Goal: Find contact information: Find contact information

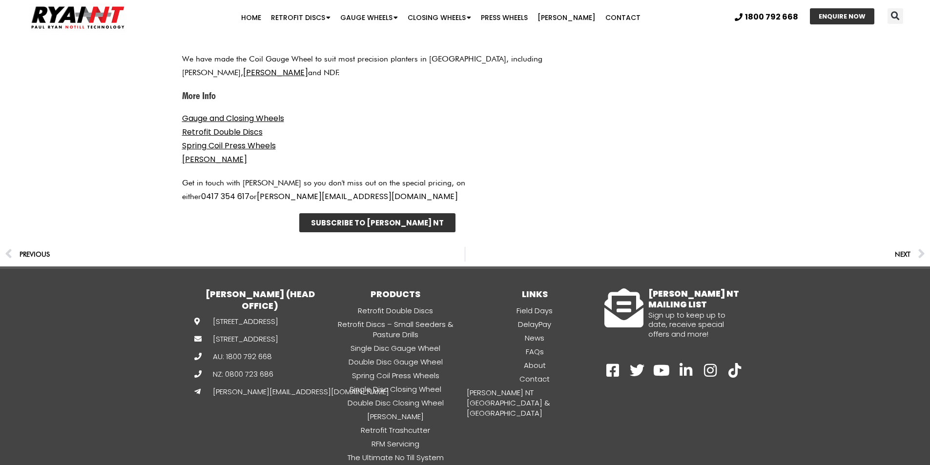
scroll to position [1457, 0]
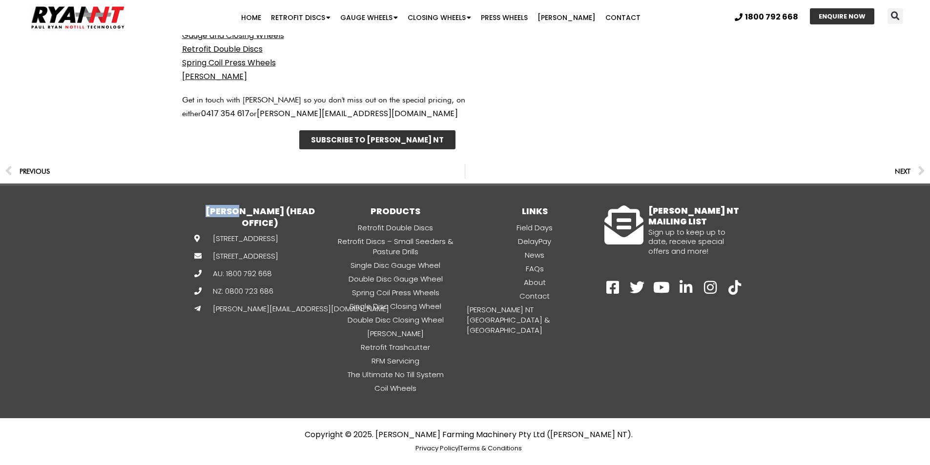
drag, startPoint x: 208, startPoint y: 208, endPoint x: 243, endPoint y: 214, distance: 35.3
click at [243, 214] on h3 "[PERSON_NAME] (HEAD OFFICE)" at bounding box center [260, 217] width 132 height 23
click at [215, 207] on h3 "[PERSON_NAME] (HEAD OFFICE)" at bounding box center [260, 217] width 132 height 23
drag, startPoint x: 208, startPoint y: 210, endPoint x: 246, endPoint y: 210, distance: 38.6
click at [246, 210] on h3 "[PERSON_NAME] (HEAD OFFICE)" at bounding box center [260, 217] width 132 height 23
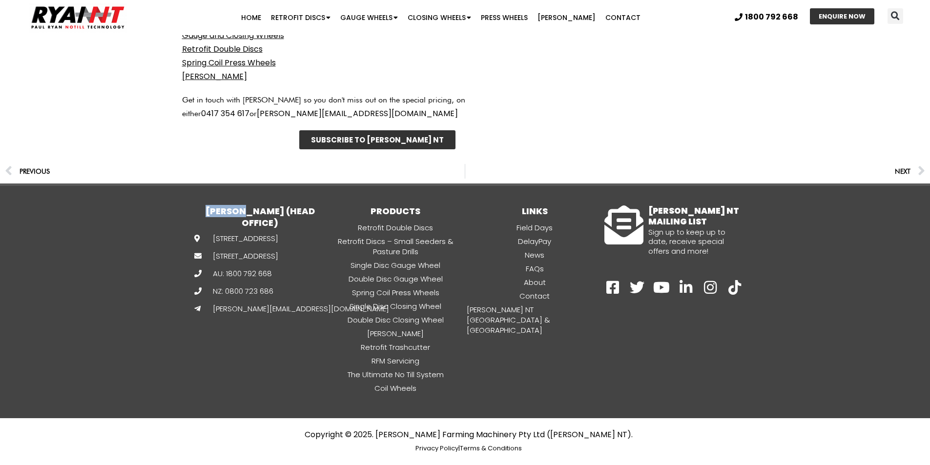
copy h3 "RYAN NT"
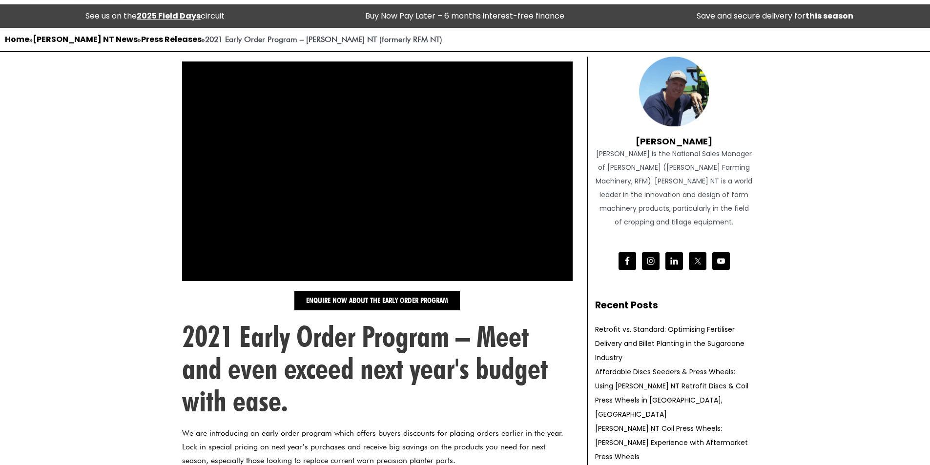
scroll to position [0, 0]
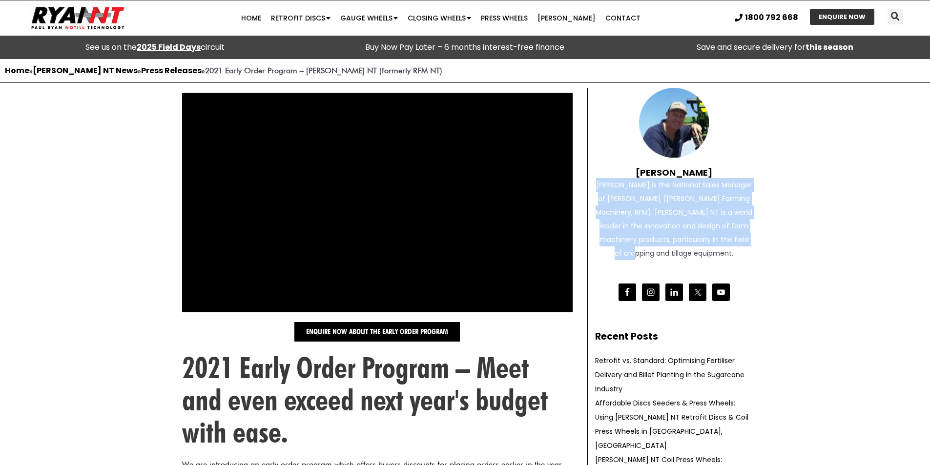
drag, startPoint x: 598, startPoint y: 183, endPoint x: 708, endPoint y: 249, distance: 127.7
click at [708, 249] on div "Paul Ryan is the National Sales Manager of RYAN NT (Ryan Farming Machinery, RFM…" at bounding box center [674, 219] width 158 height 82
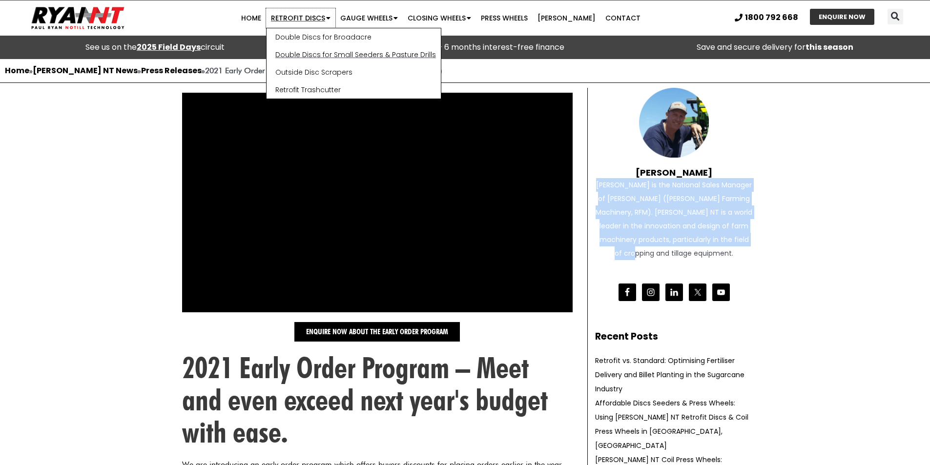
drag, startPoint x: 313, startPoint y: 13, endPoint x: 348, endPoint y: 52, distance: 52.2
click at [313, 13] on link "Retrofit Discs" at bounding box center [300, 18] width 69 height 20
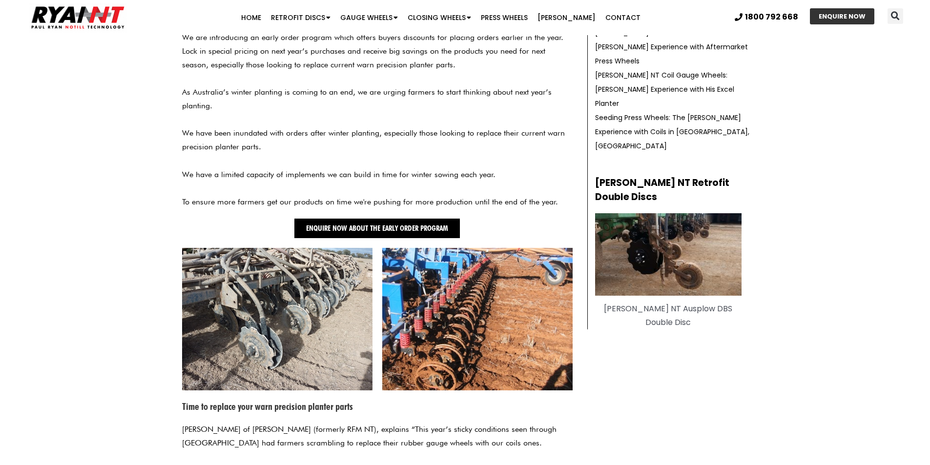
scroll to position [586, 0]
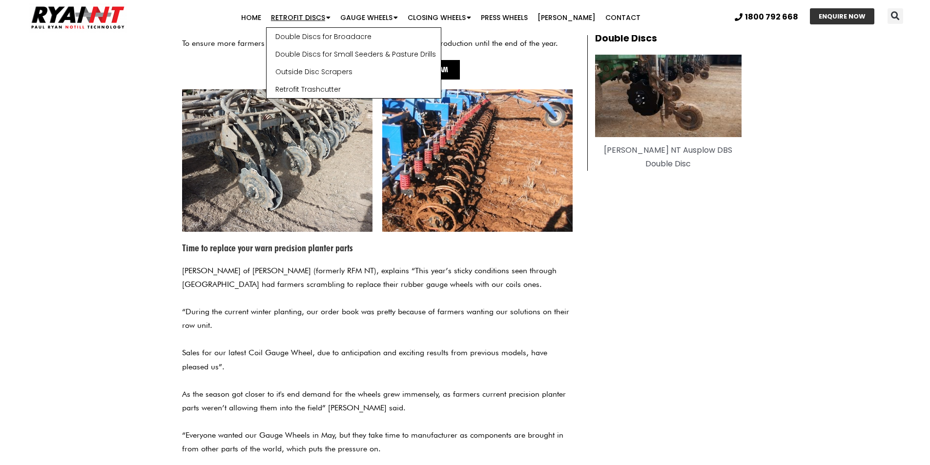
click at [331, 16] on span "Menu" at bounding box center [327, 17] width 5 height 17
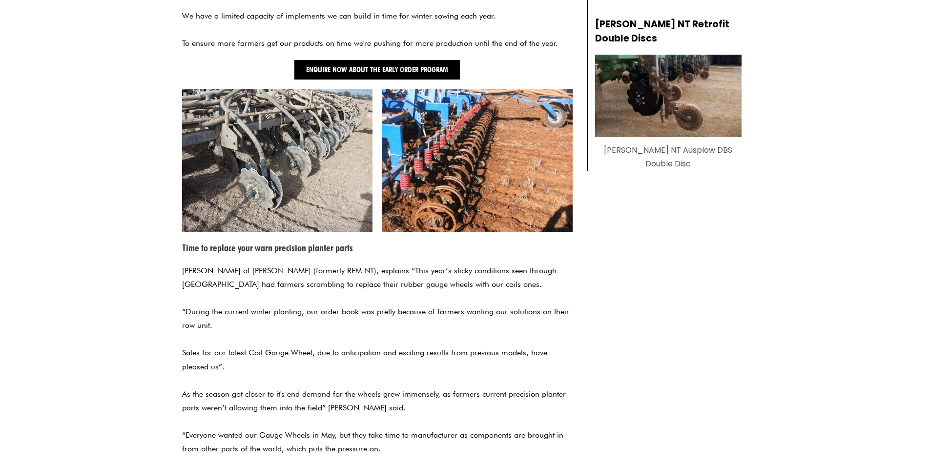
scroll to position [0, 0]
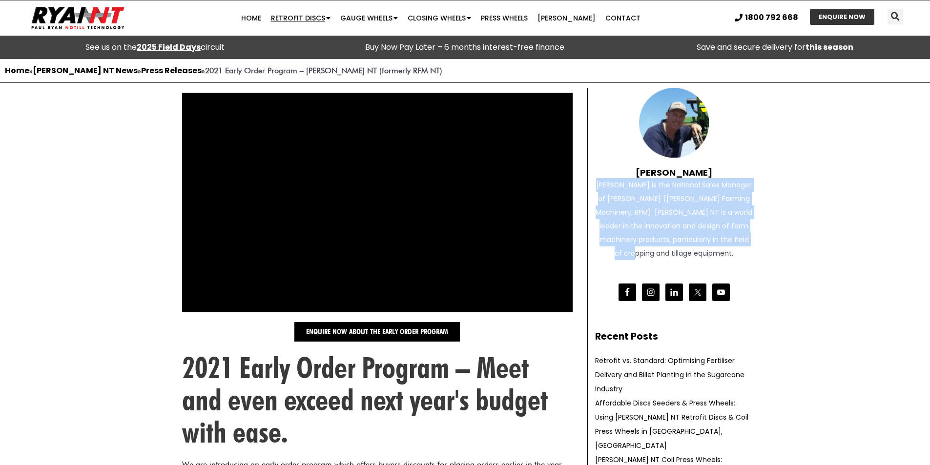
click at [324, 9] on link "Retrofit Discs" at bounding box center [300, 18] width 69 height 20
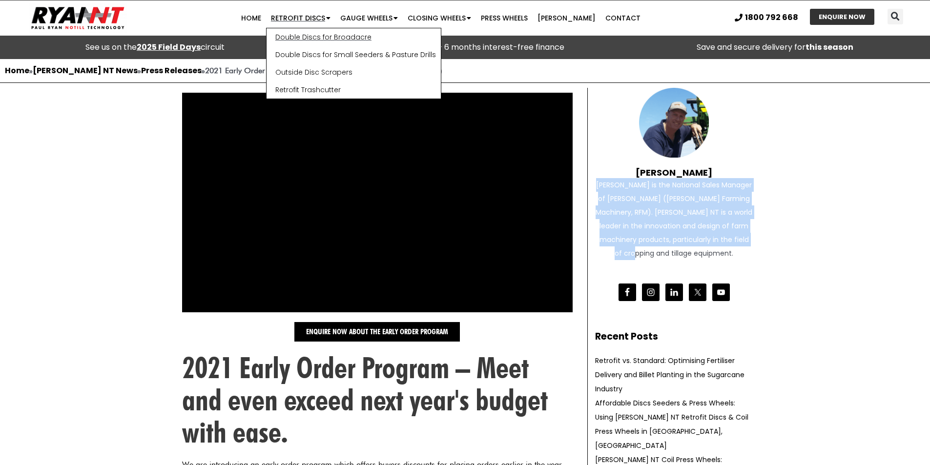
click at [332, 35] on link "Double Discs for Broadacre" at bounding box center [354, 37] width 174 height 18
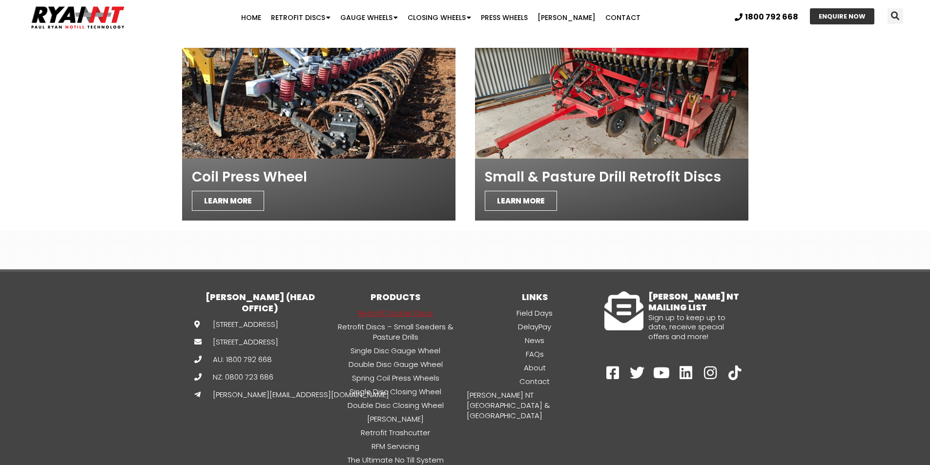
scroll to position [3589, 0]
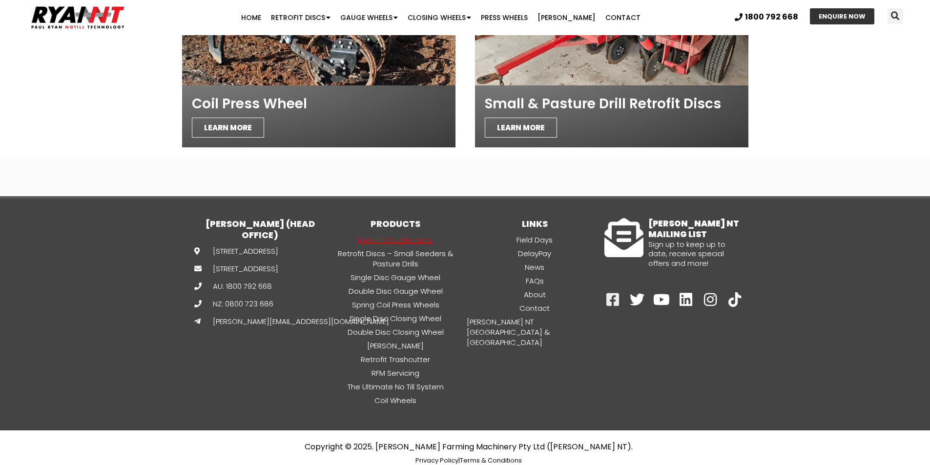
click at [611, 292] on icon at bounding box center [612, 299] width 15 height 15
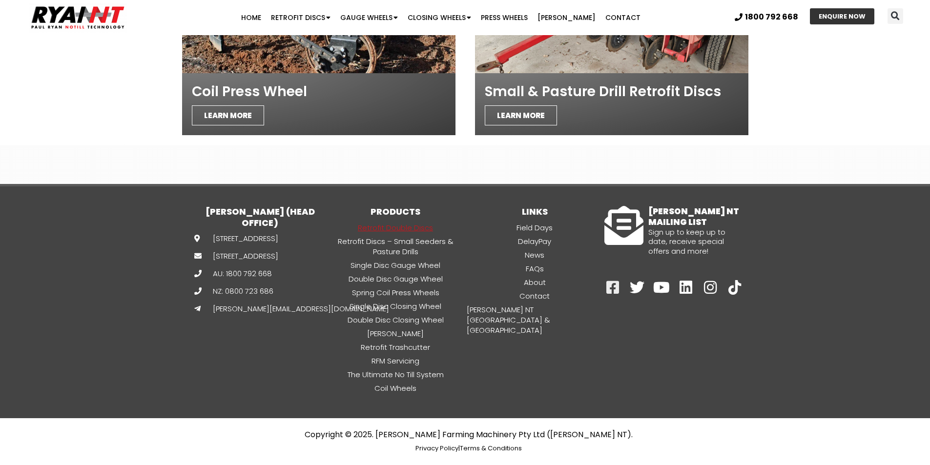
scroll to position [3439, 0]
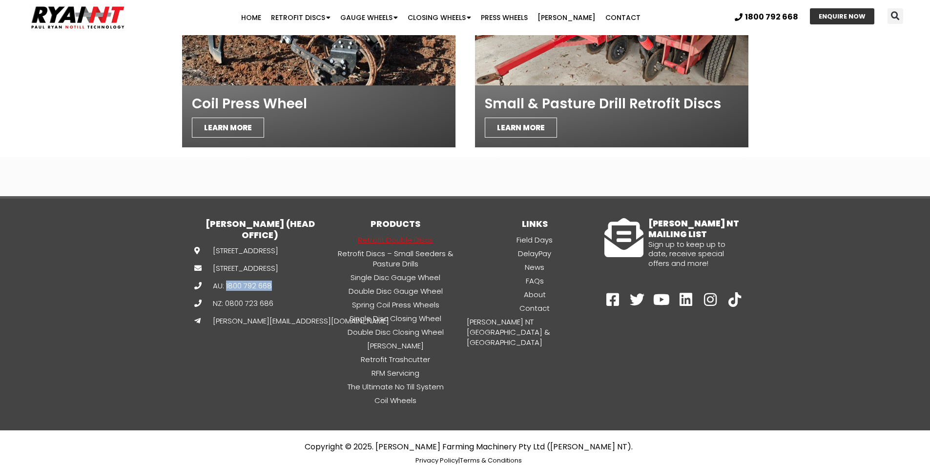
drag, startPoint x: 290, startPoint y: 313, endPoint x: 225, endPoint y: 310, distance: 65.0
click at [225, 310] on div "134 Golf Course Rd, Horsham VIC 3400 PO Box 505, Horsham VIC 3400 AU: 1800 792 …" at bounding box center [260, 286] width 132 height 81
copy span "1800 792 668"
click at [547, 303] on link "Contact" at bounding box center [534, 308] width 139 height 11
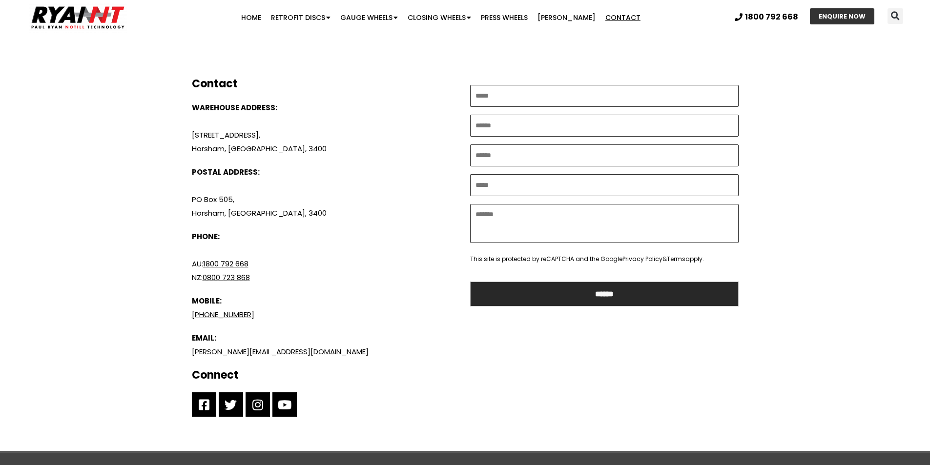
drag, startPoint x: 251, startPoint y: 316, endPoint x: 188, endPoint y: 313, distance: 64.1
click at [188, 313] on div "Contact WAREHOUSE ADDRESS: 134 Golf Course Road, Horsham, VIC, 3400 POSTAL ADDR…" at bounding box center [326, 247] width 278 height 350
copy link "+61 417 354 617"
click at [294, 342] on p "EMAIL:" at bounding box center [326, 339] width 269 height 14
drag, startPoint x: 256, startPoint y: 312, endPoint x: 187, endPoint y: 311, distance: 69.4
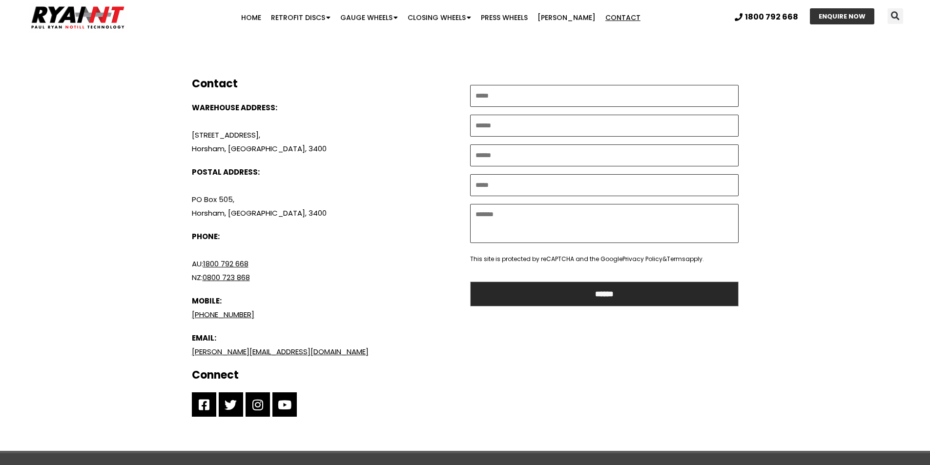
click at [187, 311] on div "Contact WAREHOUSE ADDRESS: 134 Golf Course Road, Horsham, VIC, 3400 POSTAL ADDR…" at bounding box center [326, 247] width 278 height 350
copy link "+61 417 354 617"
click at [260, 321] on p "+61 417 354 617" at bounding box center [326, 315] width 269 height 14
drag, startPoint x: 286, startPoint y: 353, endPoint x: 184, endPoint y: 355, distance: 102.1
click at [184, 355] on section "**********" at bounding box center [465, 257] width 586 height 389
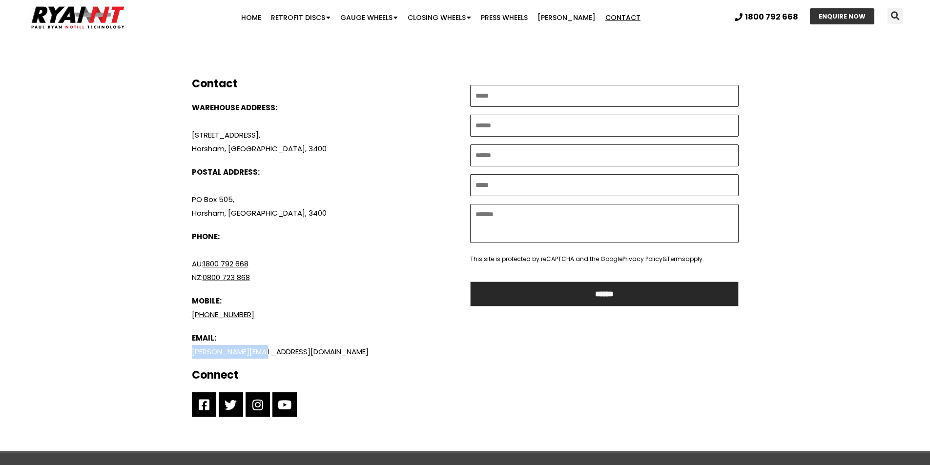
copy link "[PERSON_NAME][EMAIL_ADDRESS][DOMAIN_NAME]"
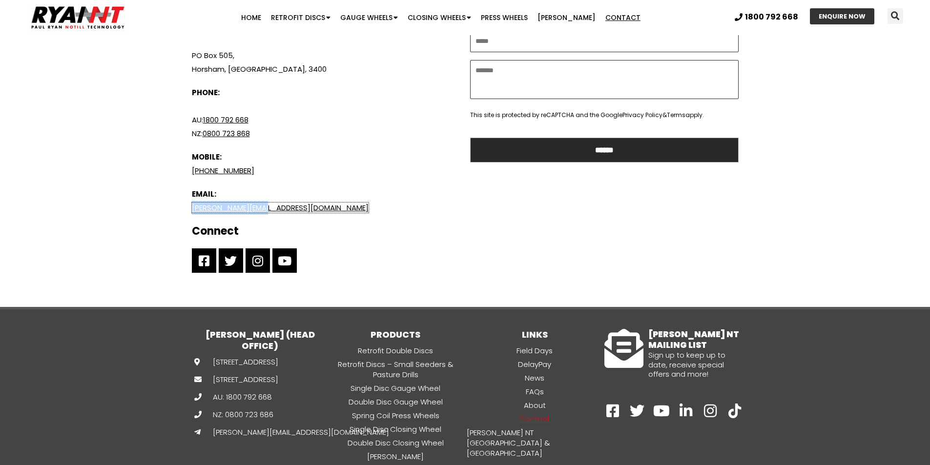
scroll to position [635, 0]
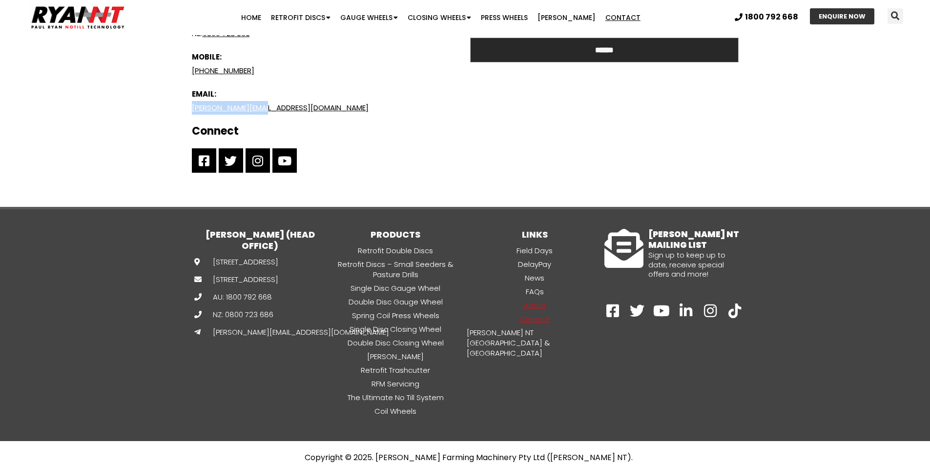
click at [528, 308] on link "About" at bounding box center [534, 305] width 139 height 11
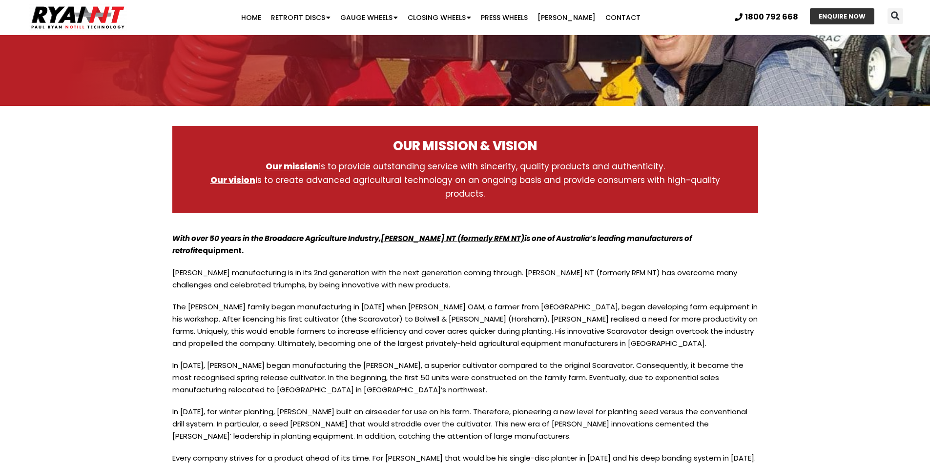
scroll to position [195, 0]
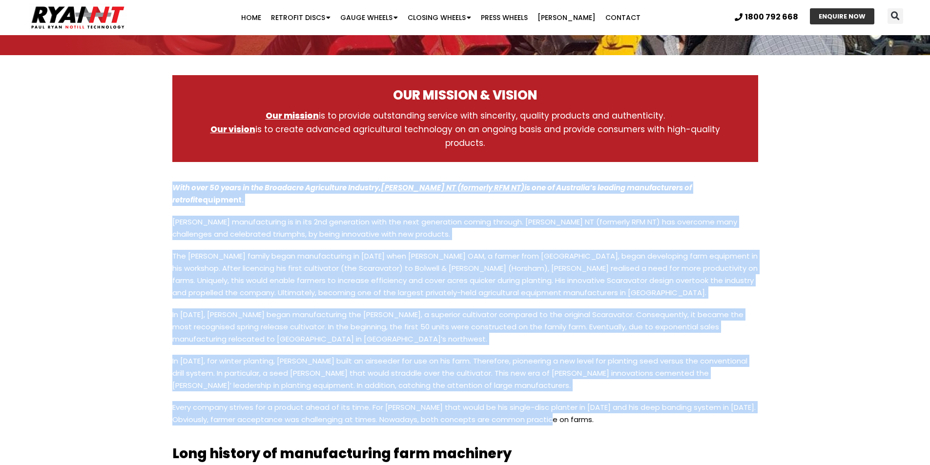
drag, startPoint x: 519, startPoint y: 380, endPoint x: 161, endPoint y: 170, distance: 415.4
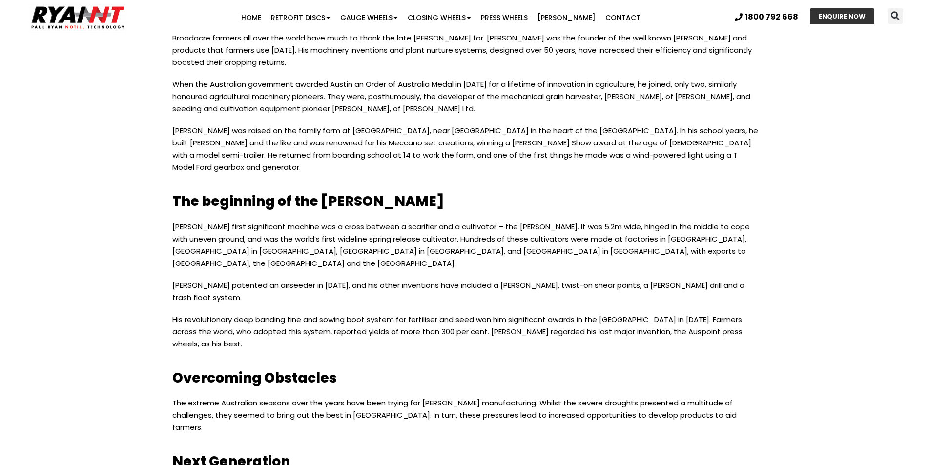
scroll to position [732, 0]
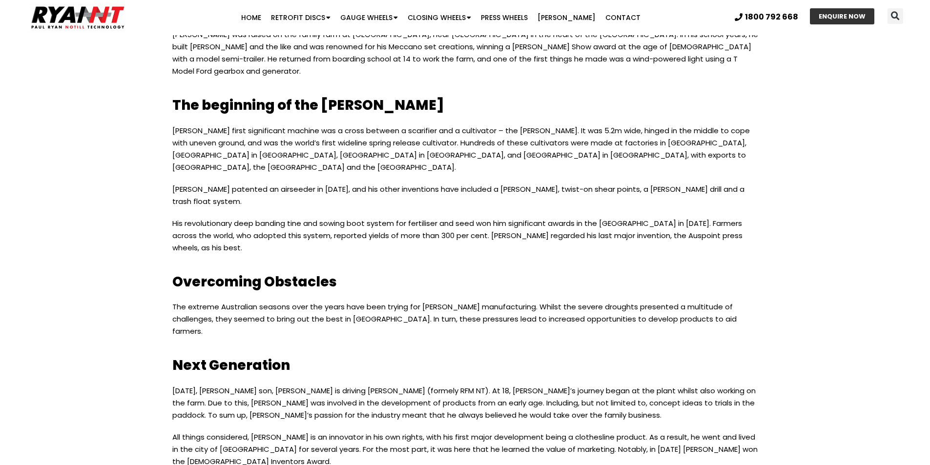
click at [831, 330] on section "With over 50 years in the Broadacre Agriculture Industry, RYAN NT (formerly RFM…" at bounding box center [465, 229] width 930 height 1168
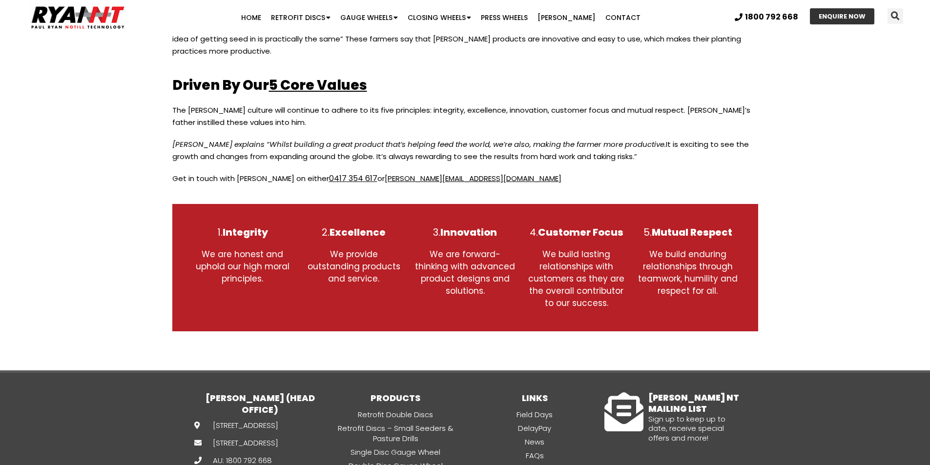
scroll to position [1417, 0]
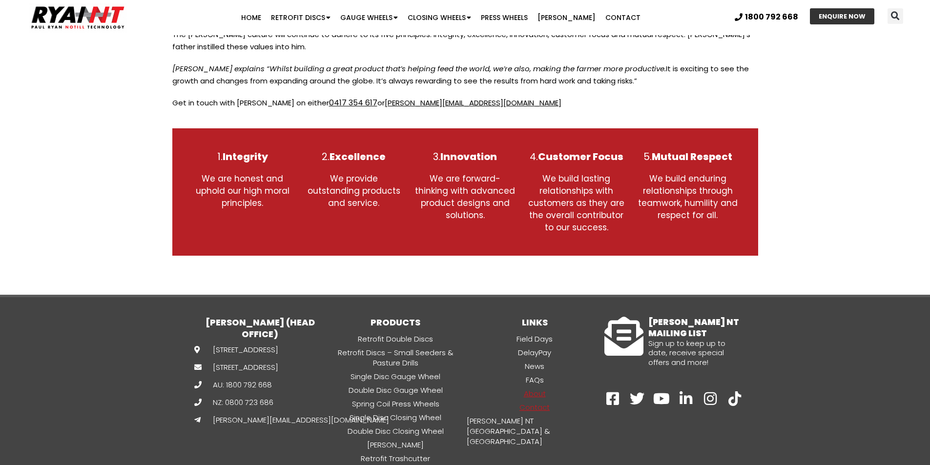
click at [533, 402] on link "Contact" at bounding box center [534, 407] width 139 height 11
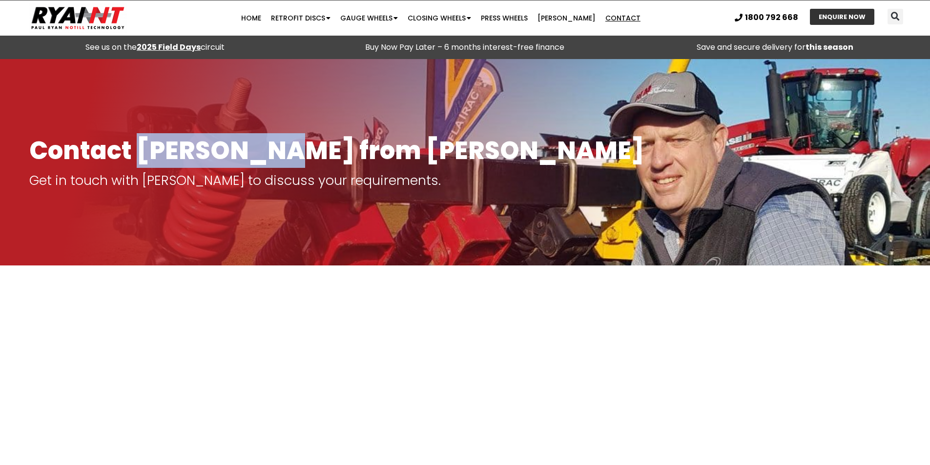
click at [267, 148] on h1 "Contact Paul Ryan from Ryan NT" at bounding box center [465, 150] width 872 height 27
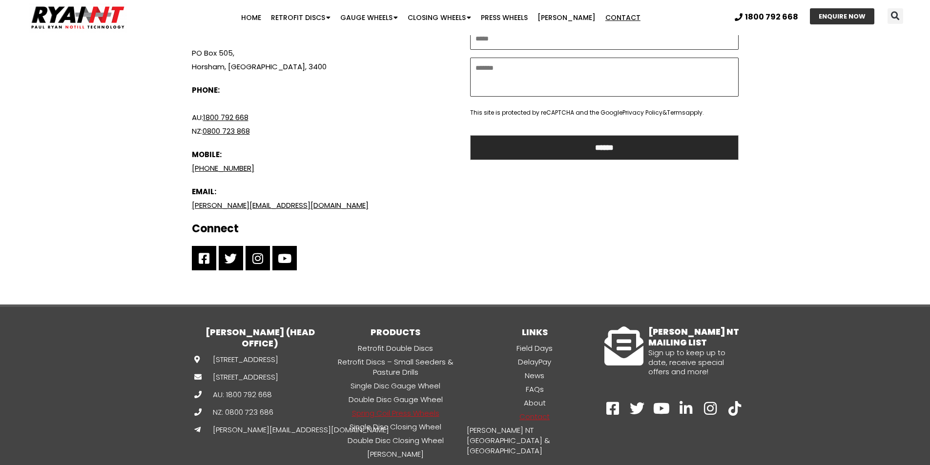
scroll to position [658, 0]
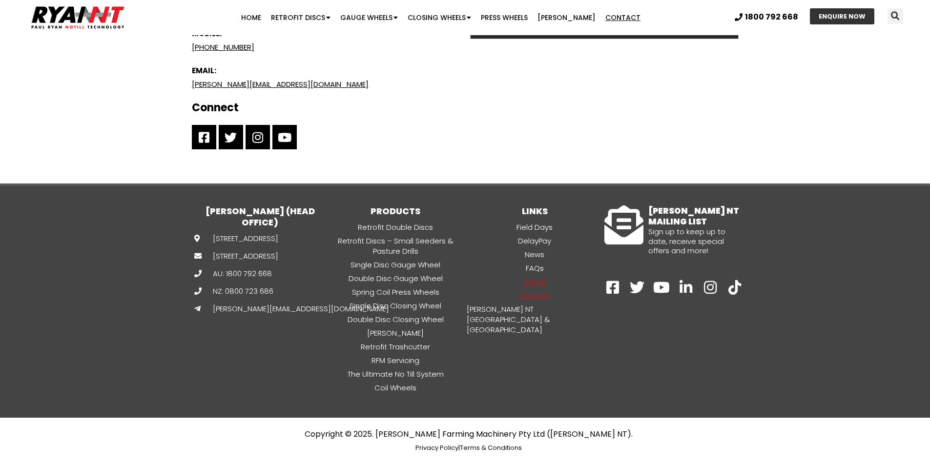
click at [540, 279] on link "About" at bounding box center [534, 281] width 139 height 11
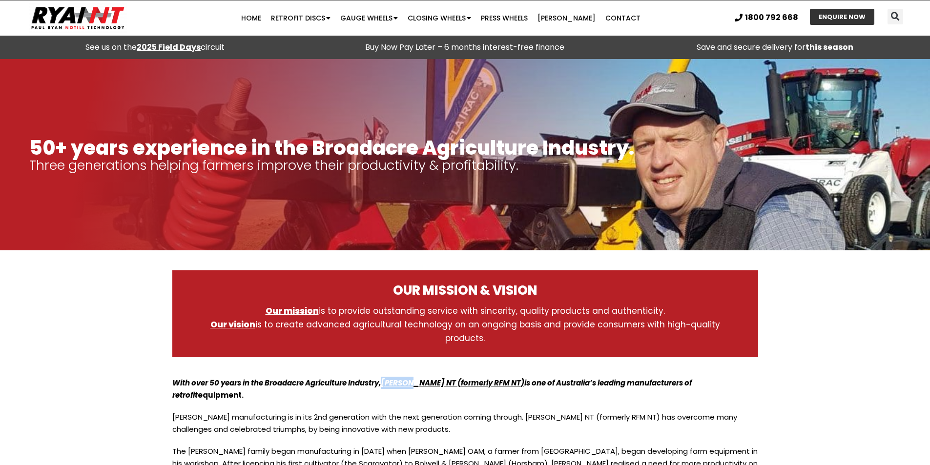
drag, startPoint x: 387, startPoint y: 361, endPoint x: 420, endPoint y: 371, distance: 34.9
copy p "[PERSON_NAME] NT"
drag, startPoint x: 599, startPoint y: 370, endPoint x: 658, endPoint y: 375, distance: 59.2
click at [658, 377] on p "With over 50 years in the Broadacre Agriculture Industry, [PERSON_NAME] NT (for…" at bounding box center [465, 394] width 586 height 34
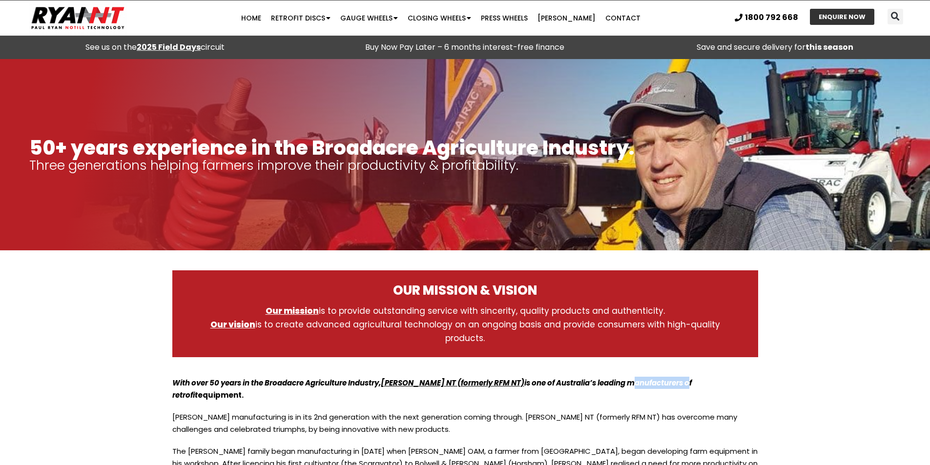
copy strong "manufacturers"
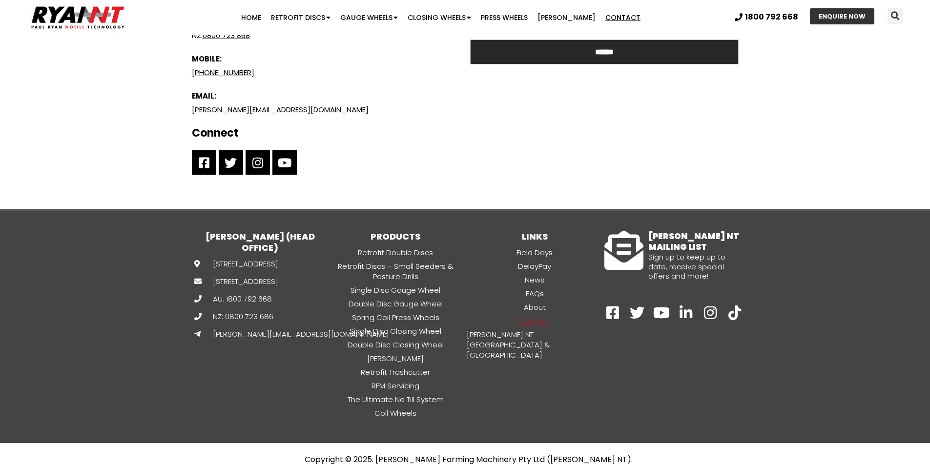
scroll to position [609, 0]
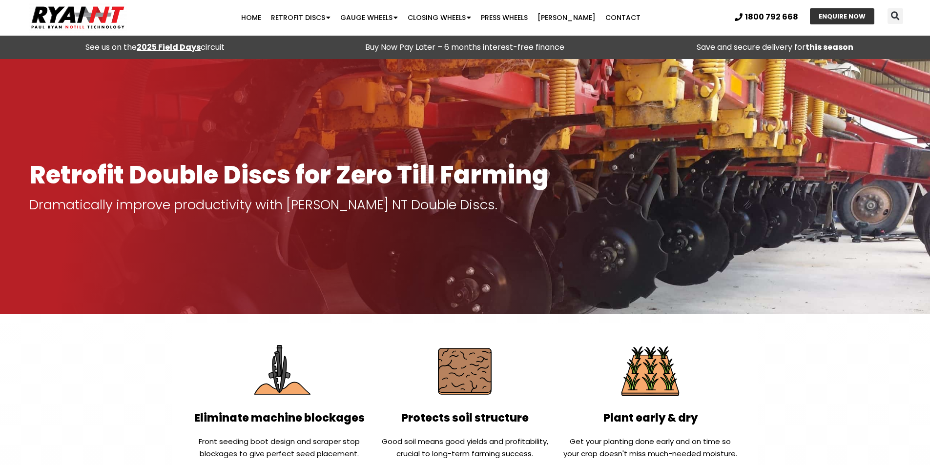
scroll to position [195, 0]
